Goal: Task Accomplishment & Management: Manage account settings

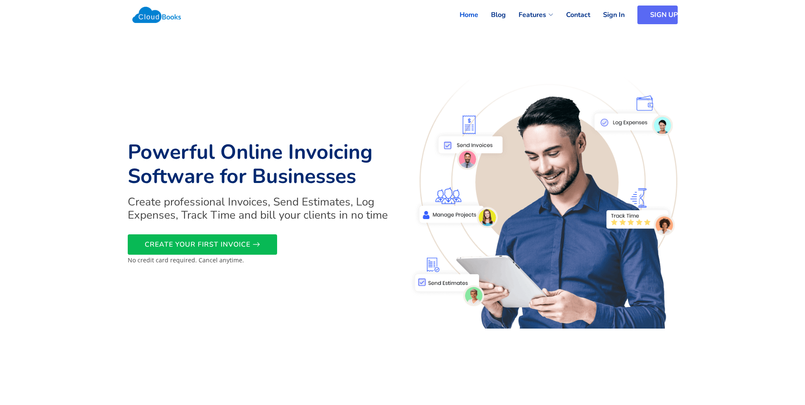
click at [651, 18] on link "SIGN UP" at bounding box center [658, 15] width 40 height 19
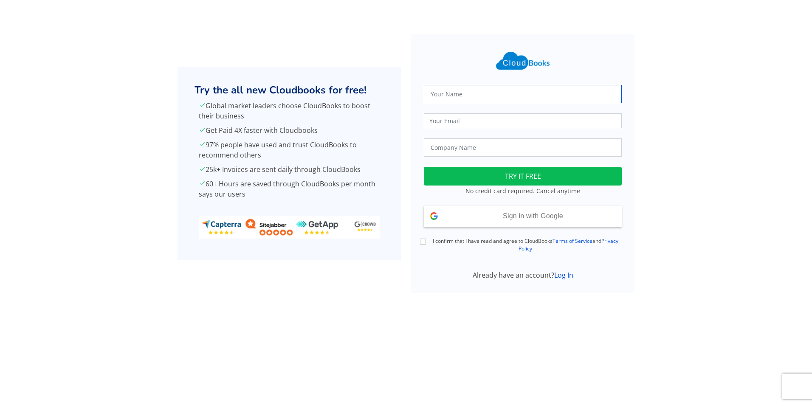
click at [459, 94] on input "text" at bounding box center [523, 94] width 198 height 18
type input "[PERSON_NAME]"
type input "[EMAIL_ADDRESS][DOMAIN_NAME]"
type input "Stitch In Action"
click at [489, 157] on div "Khambang Chanthirath stitchinaction@gmail.com Stitch In Action Loading TRY IT F…" at bounding box center [523, 159] width 208 height 244
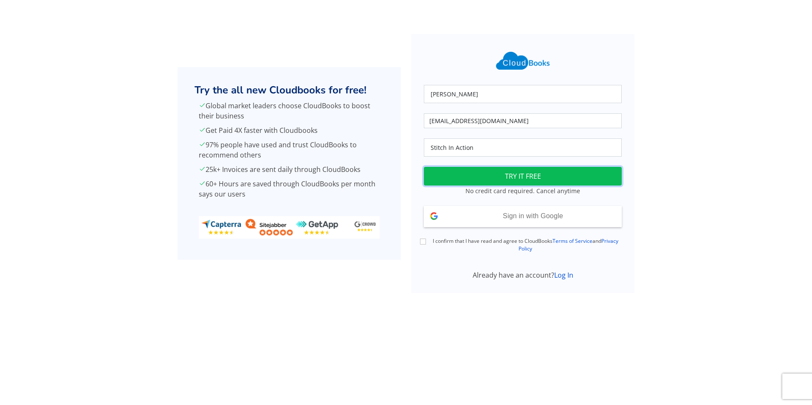
click at [497, 173] on button "TRY IT FREE" at bounding box center [523, 176] width 198 height 19
click at [423, 242] on input "I confirm that I have read and agree to CloudBooks Terms of Service and Privacy…" at bounding box center [423, 242] width 6 height 6
checkbox input "true"
click at [518, 174] on button "TRY IT FREE" at bounding box center [523, 176] width 198 height 19
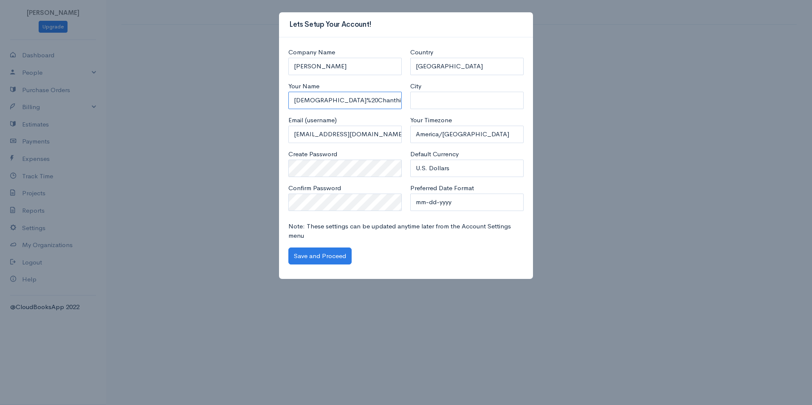
drag, startPoint x: 383, startPoint y: 102, endPoint x: 172, endPoint y: 132, distance: 212.7
click at [172, 132] on div "Lets Setup Your Account! Company Name Khambang Chanthirath Your Name Khambang%2…" at bounding box center [406, 202] width 812 height 405
click at [327, 100] on input "Khambang%20Chanthirath" at bounding box center [344, 100] width 113 height 17
drag, startPoint x: 204, startPoint y: 82, endPoint x: 182, endPoint y: 82, distance: 21.7
click at [185, 82] on div "Lets Setup Your Account! Company Name Khambang Chanthirath Your Name Khambang%2…" at bounding box center [406, 202] width 812 height 405
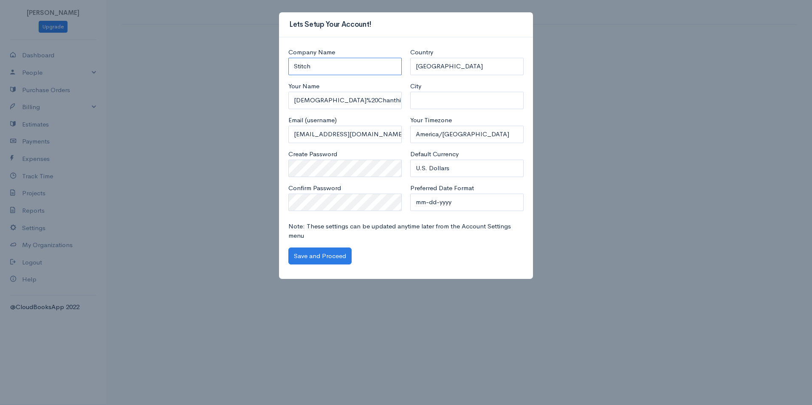
type input "Stitch In Action"
click at [336, 103] on input "Khambang%20Chanthirath" at bounding box center [344, 100] width 113 height 17
type input "Khambang Chanthirath"
click at [440, 103] on input "City" at bounding box center [466, 100] width 113 height 17
type input "Palestine"
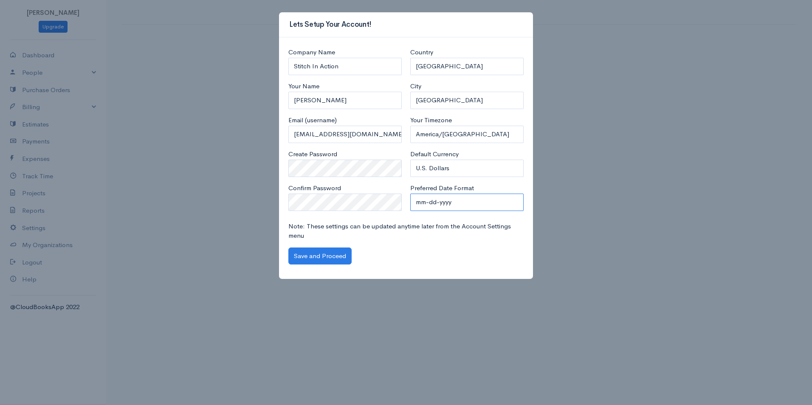
click at [451, 208] on select "mm-dd-yyyy mm/dd/yyyy dd-mm-yyyy dd/mm/yyyy yyyy-mm-dd yyyy/mm/dd" at bounding box center [466, 202] width 113 height 17
click at [410, 194] on select "mm-dd-yyyy mm/dd/yyyy dd-mm-yyyy dd/mm/yyyy yyyy-mm-dd yyyy/mm/dd" at bounding box center [466, 202] width 113 height 17
click at [325, 259] on button "Save and Proceed" at bounding box center [319, 256] width 63 height 17
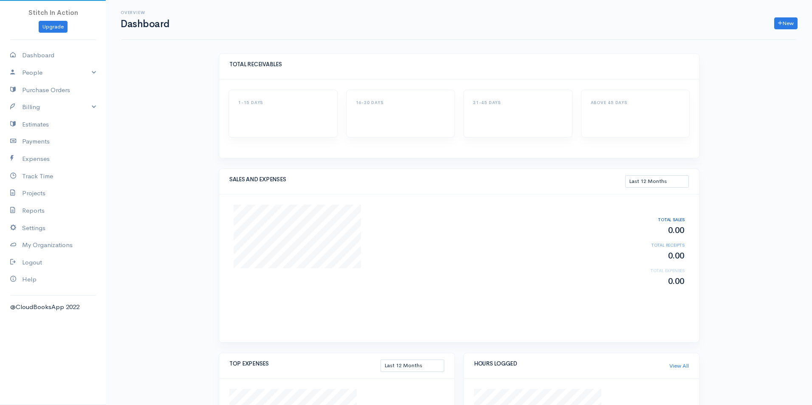
select select "365"
click at [34, 110] on link "Billing" at bounding box center [53, 106] width 106 height 17
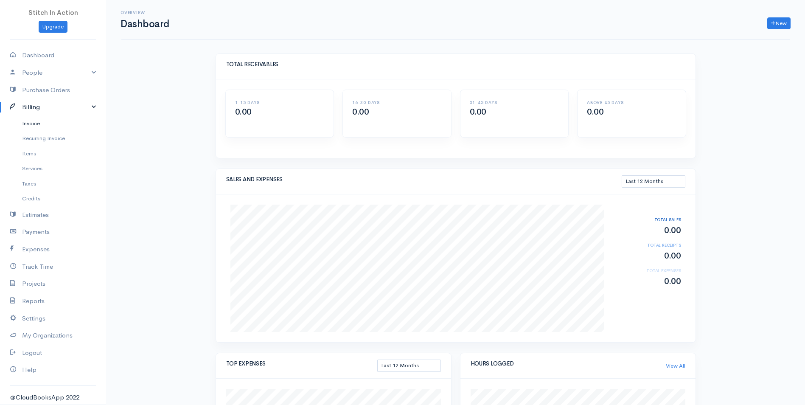
click at [31, 123] on link "Invoice" at bounding box center [53, 123] width 106 height 15
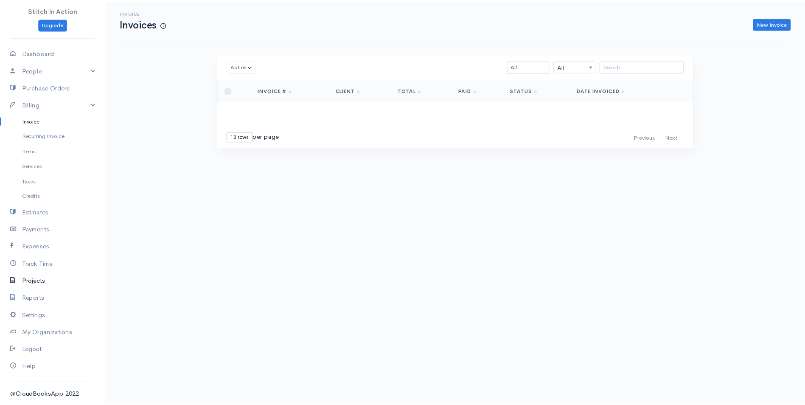
scroll to position [3, 0]
click at [25, 310] on link "Settings" at bounding box center [53, 315] width 106 height 17
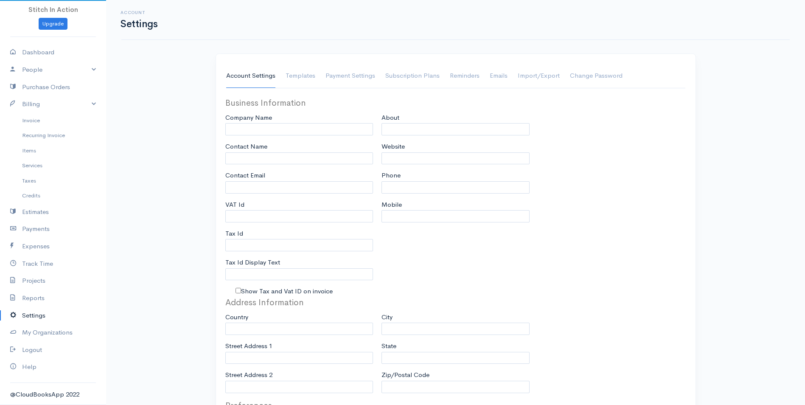
type input "Stitch In Action"
type input "Khambang Chanthirath"
type input "stitchinaction@gmail.com"
type input "Tax Id"
select select
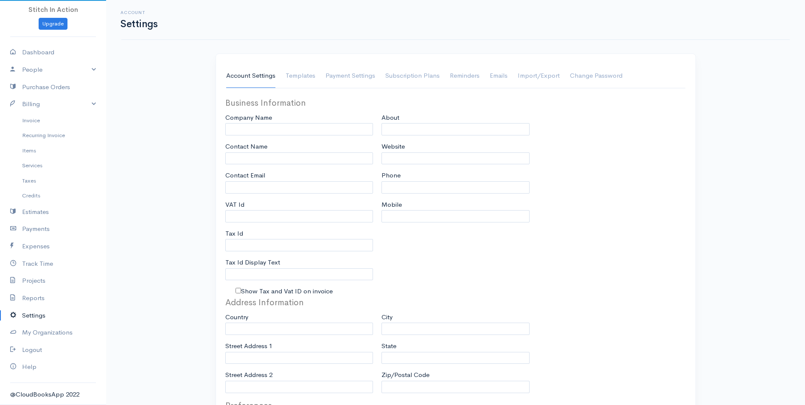
type input "Palestine"
select select
type input "INVOICE"
type input "1"
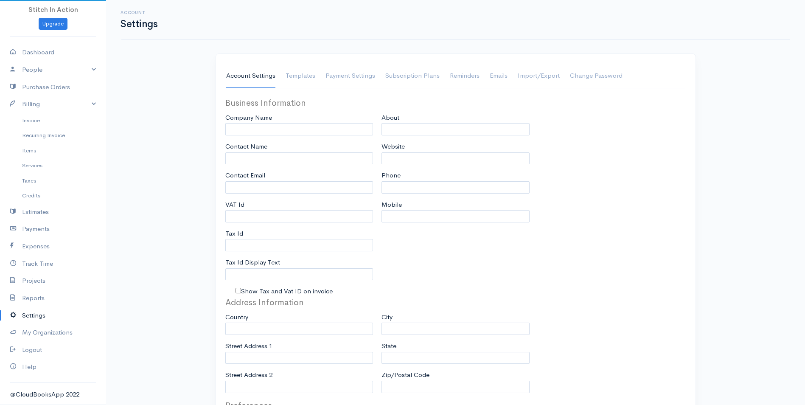
select select "3"
select select "[GEOGRAPHIC_DATA]"
select select "USD"
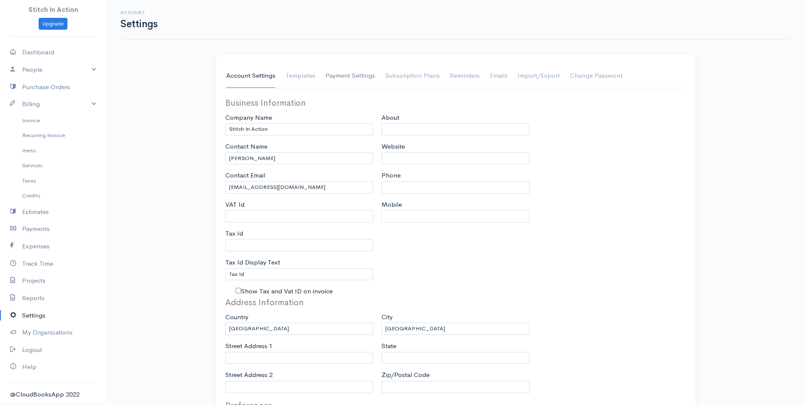
click at [354, 76] on link "Payment Settings" at bounding box center [351, 76] width 50 height 24
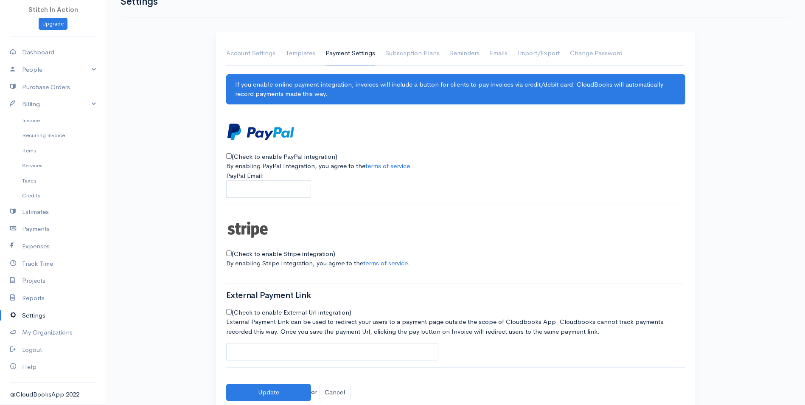
scroll to position [39, 0]
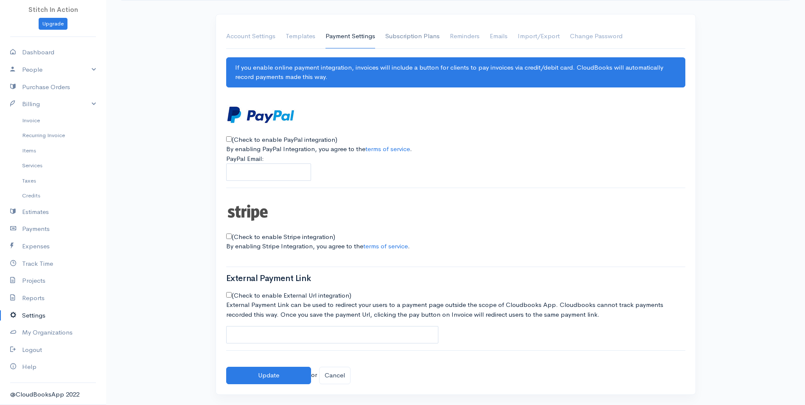
click at [416, 36] on link "Subscription Plans" at bounding box center [412, 37] width 54 height 24
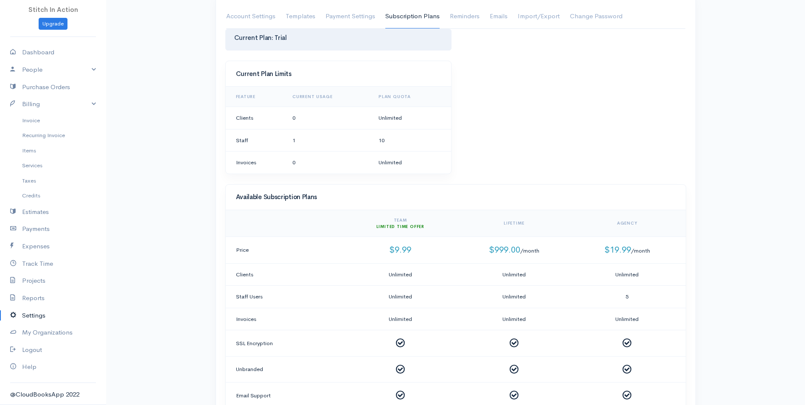
scroll to position [0, 0]
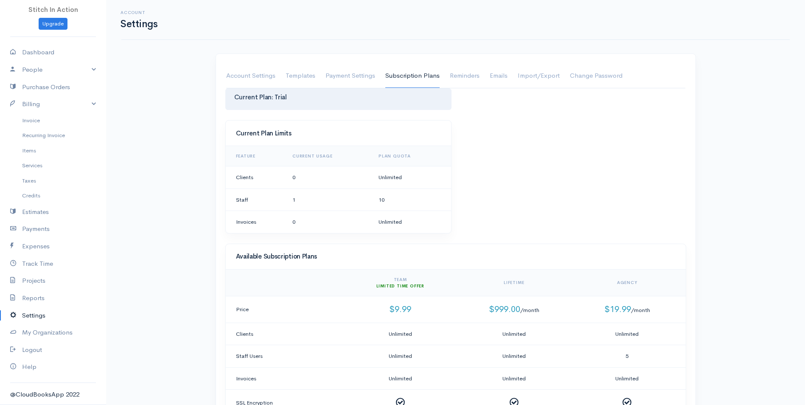
click at [180, 200] on div "Account Settings Account Settings Templates Payment Settings Subscription Plans…" at bounding box center [455, 387] width 699 height 775
